Goal: Navigation & Orientation: Find specific page/section

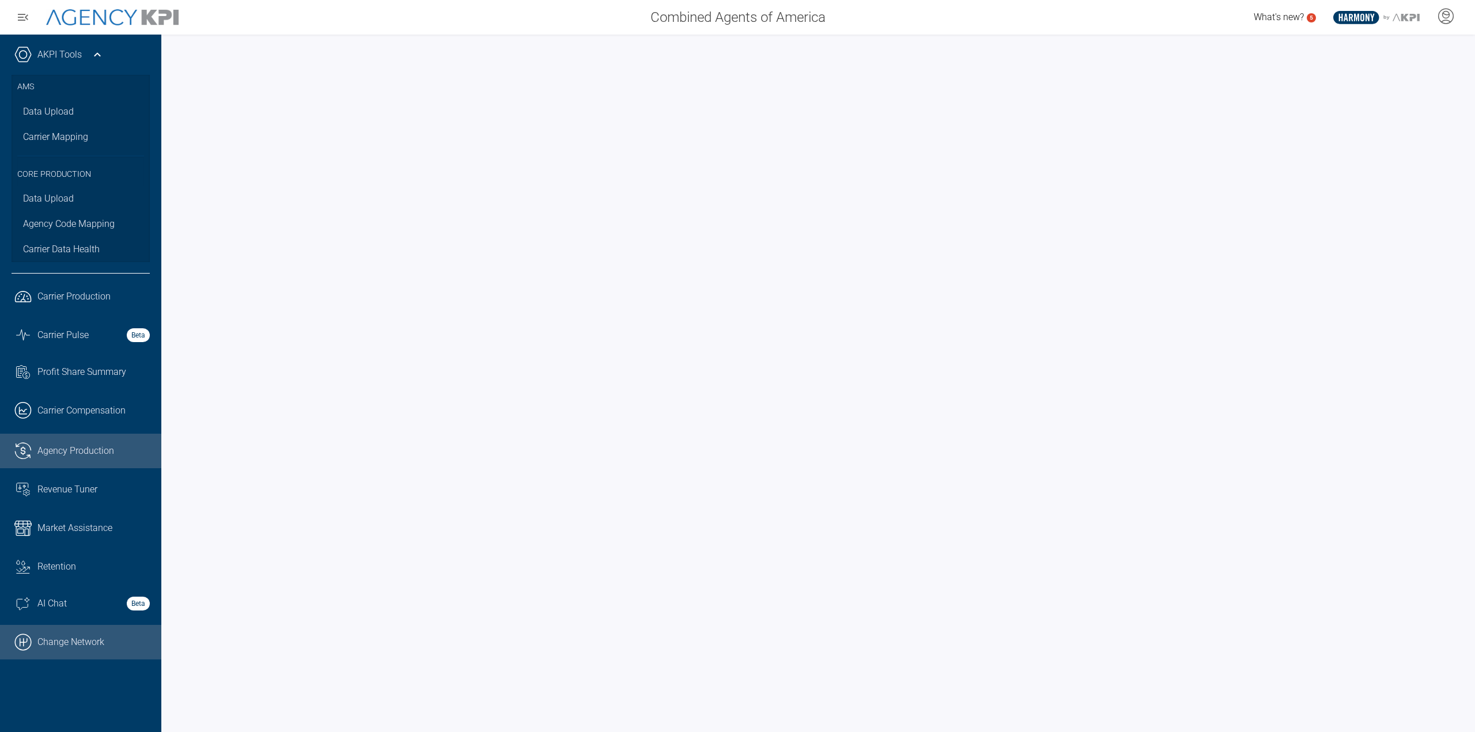
click at [65, 651] on link ".cls-1{fill:none;stroke:#000;stroke-linecap:round;stroke-linejoin:round;stroke-…" at bounding box center [80, 642] width 161 height 35
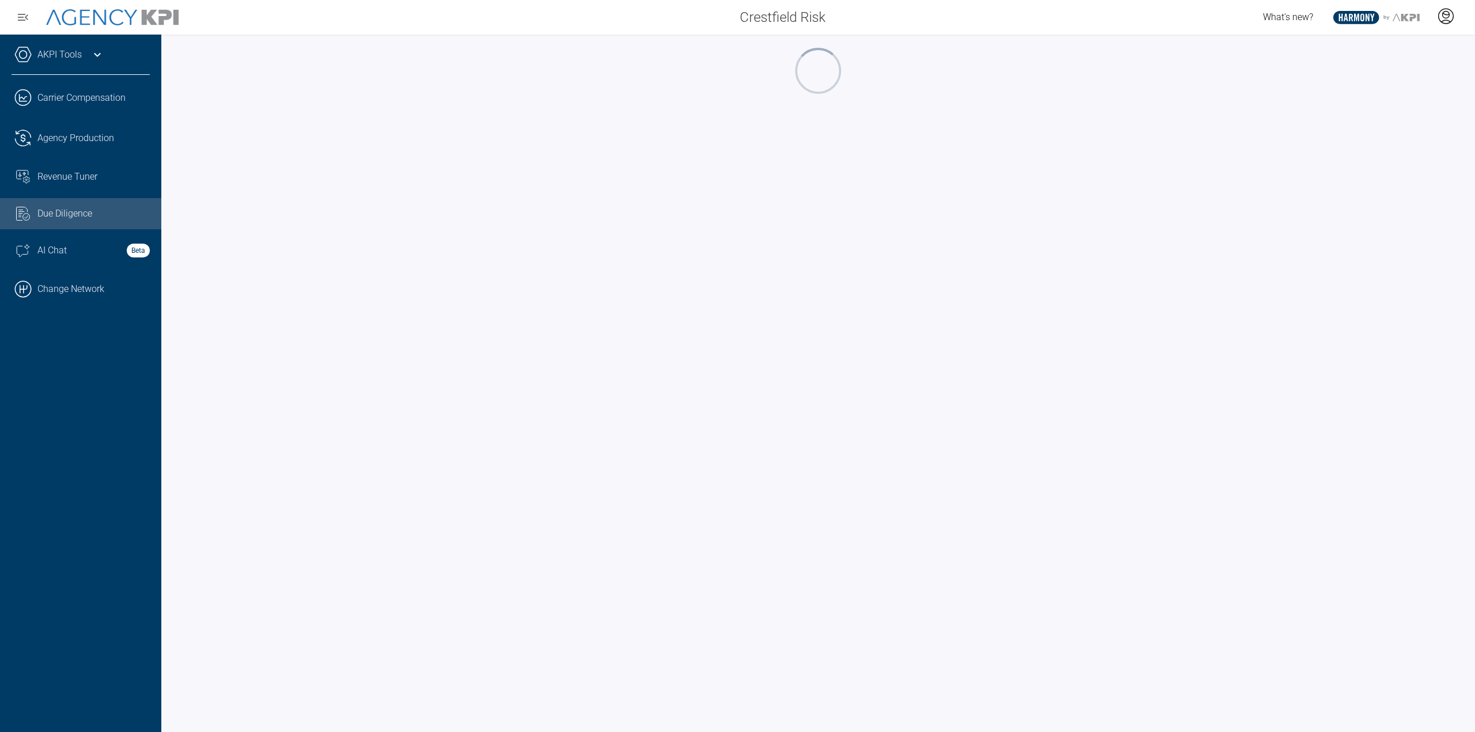
click at [1442, 18] on icon at bounding box center [1445, 15] width 17 height 17
click at [1401, 101] on span "AgencyKPI Help Portal" at bounding box center [1408, 105] width 86 height 9
click at [1447, 17] on icon at bounding box center [1446, 15] width 7 height 7
click at [1392, 48] on span "Admin Portal" at bounding box center [1390, 48] width 50 height 9
